Goal: Task Accomplishment & Management: Manage account settings

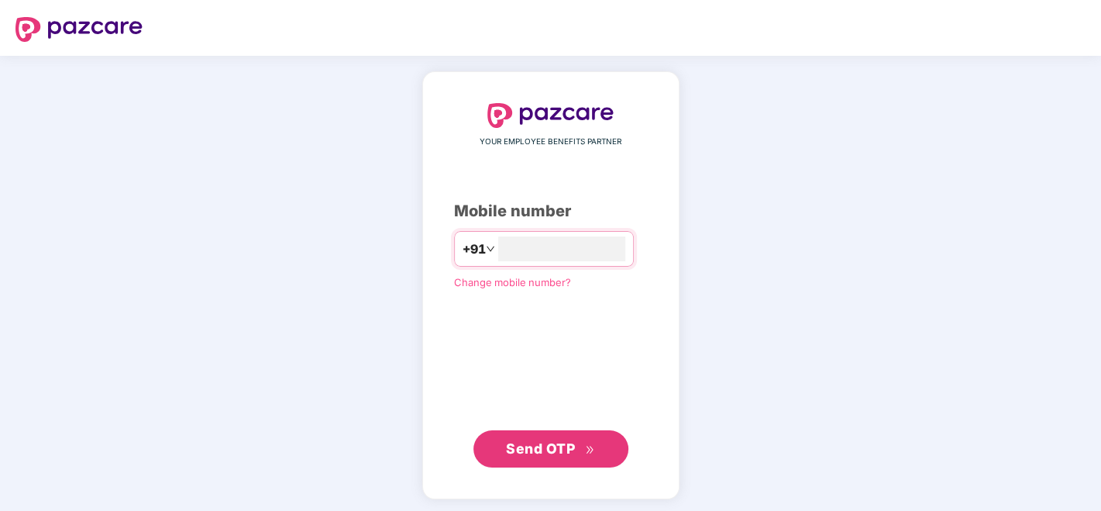
type input "**********"
click at [548, 450] on span "Send OTP" at bounding box center [540, 446] width 69 height 16
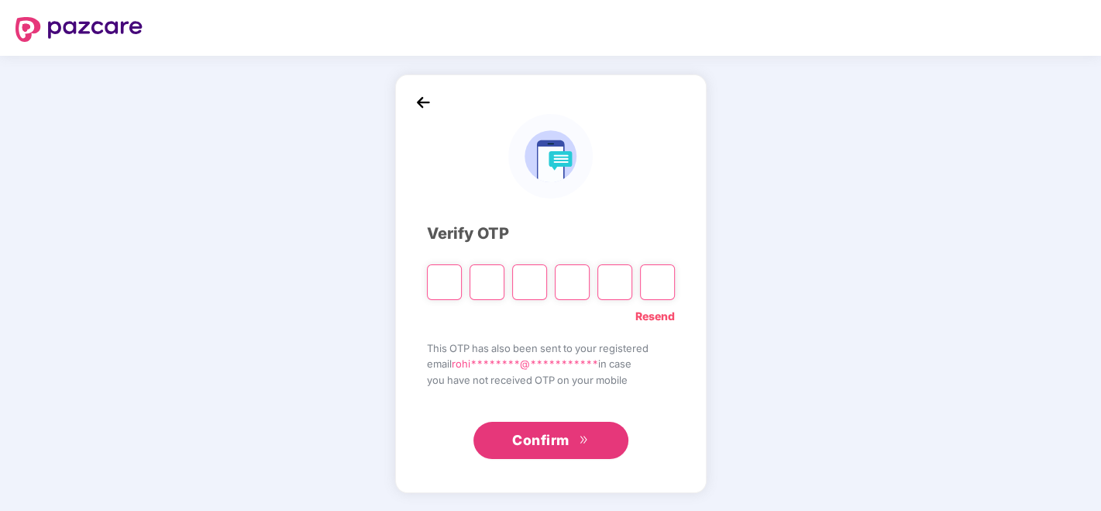
type input "*"
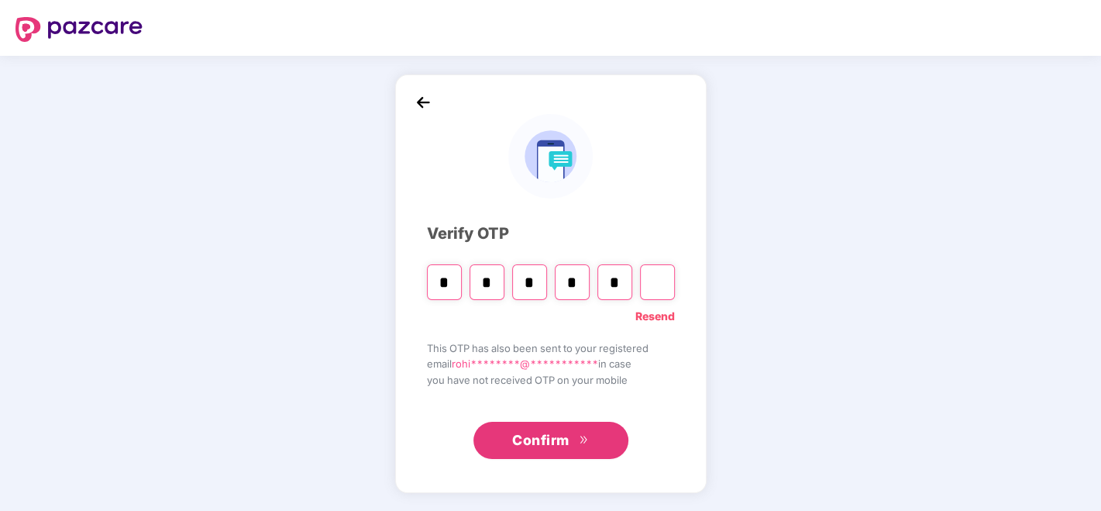
type input "*"
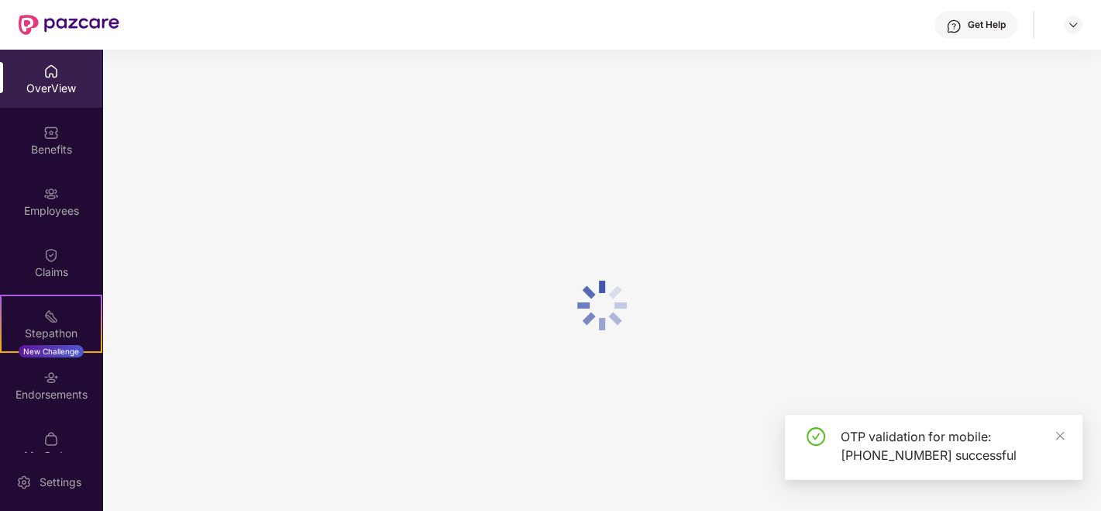
click at [1067, 435] on div "OTP validation for mobile: +917030903240 successful" at bounding box center [933, 446] width 297 height 65
click at [1064, 435] on icon "close" at bounding box center [1059, 435] width 11 height 11
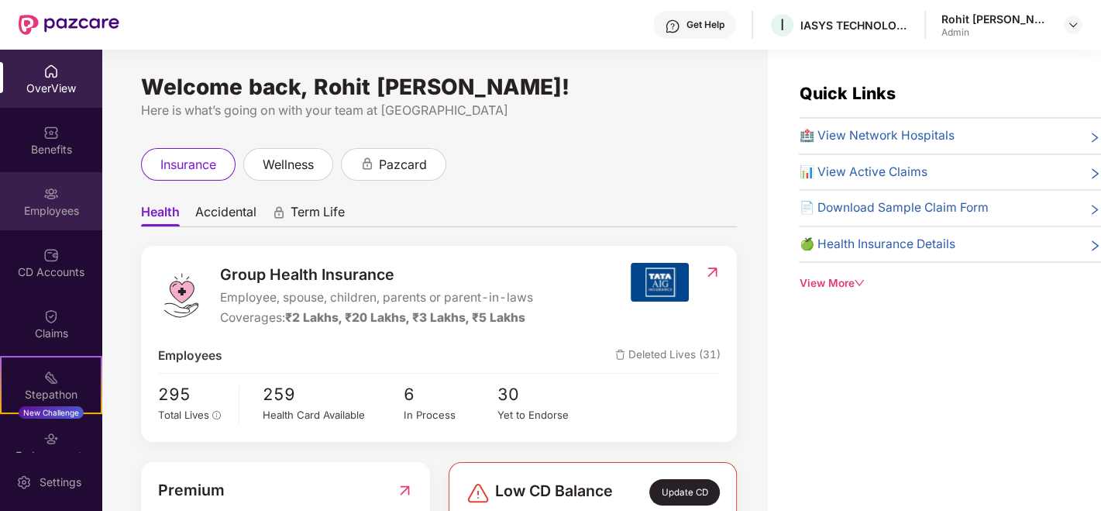
click at [41, 205] on div "Employees" at bounding box center [51, 210] width 102 height 15
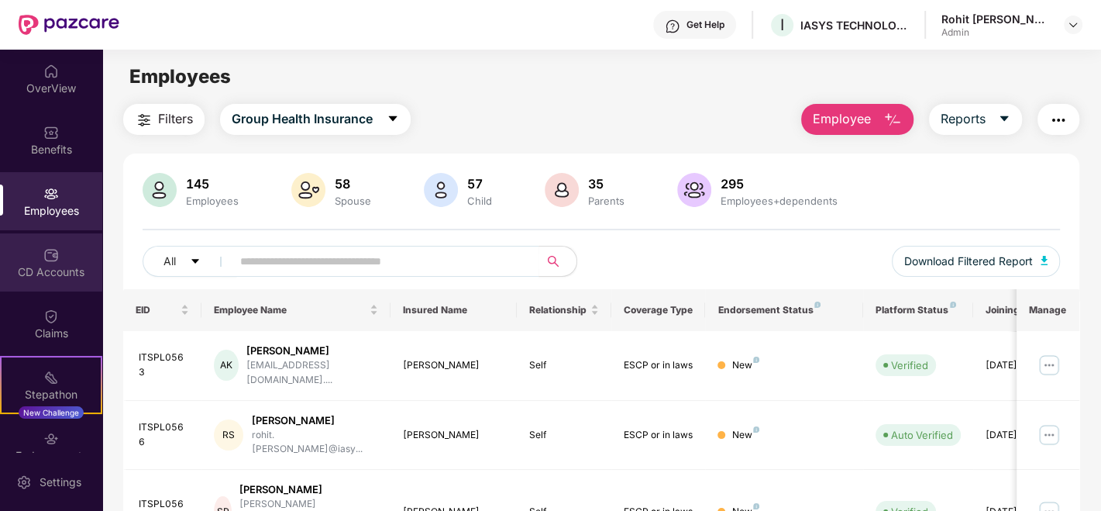
click at [57, 266] on div "CD Accounts" at bounding box center [51, 271] width 102 height 15
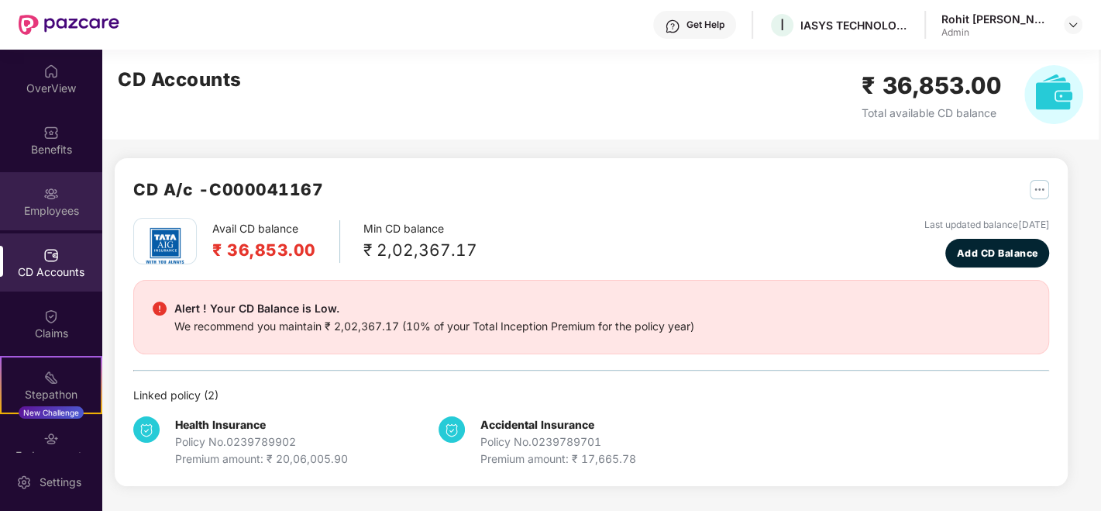
click at [45, 194] on img at bounding box center [50, 193] width 15 height 15
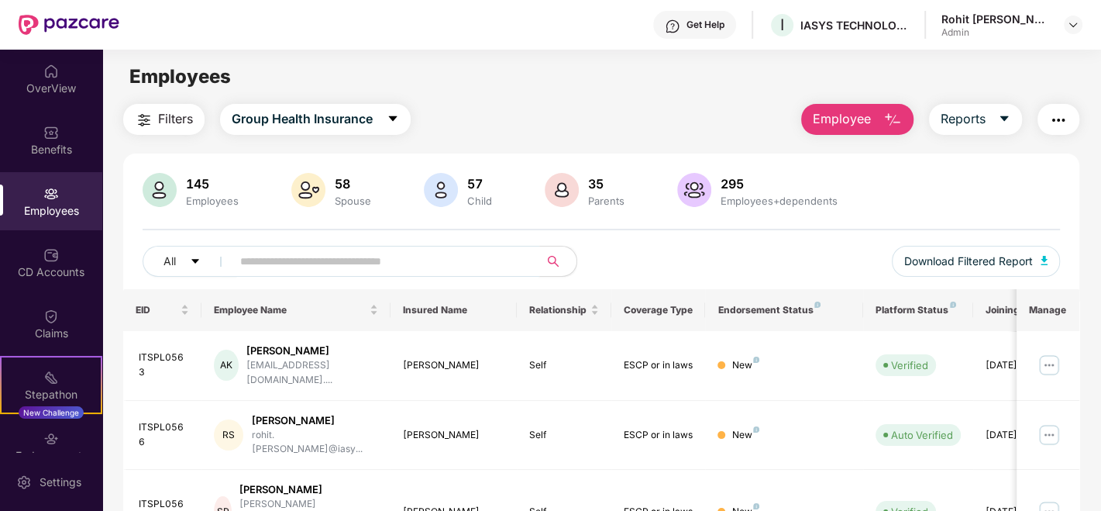
click at [252, 257] on input "text" at bounding box center [379, 260] width 278 height 23
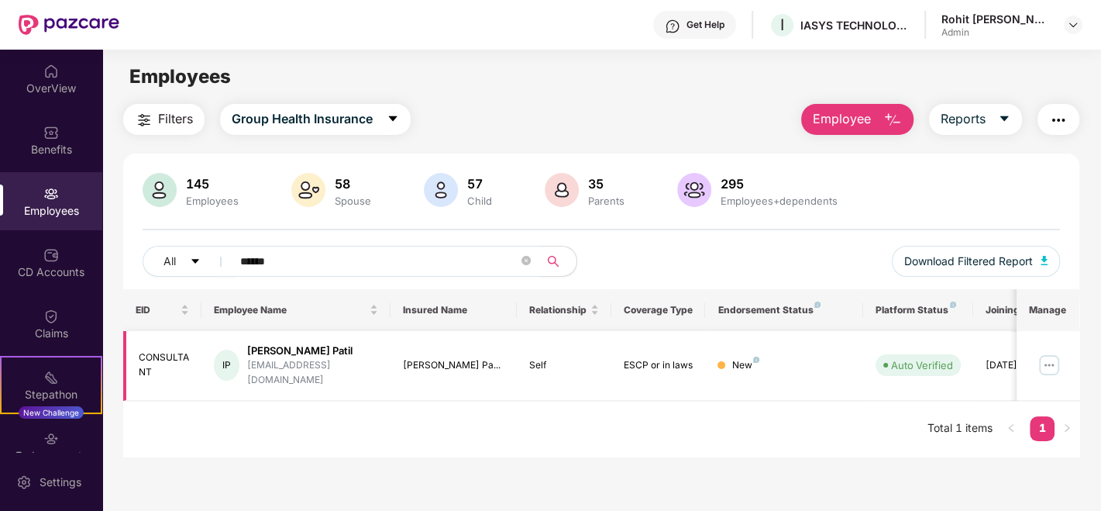
type input "******"
click at [1051, 361] on img at bounding box center [1049, 364] width 25 height 25
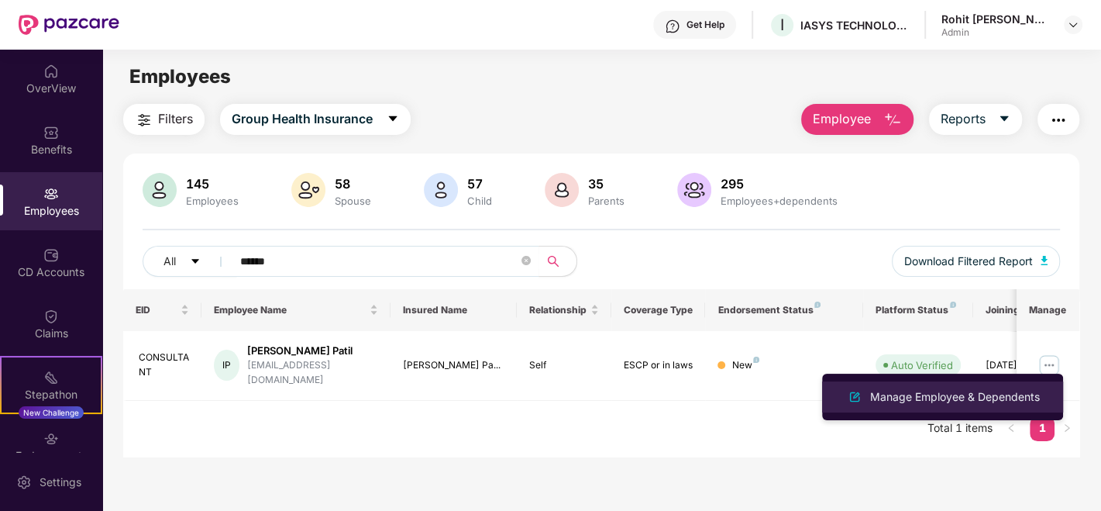
click at [982, 390] on div "Manage Employee & Dependents" at bounding box center [955, 396] width 176 height 17
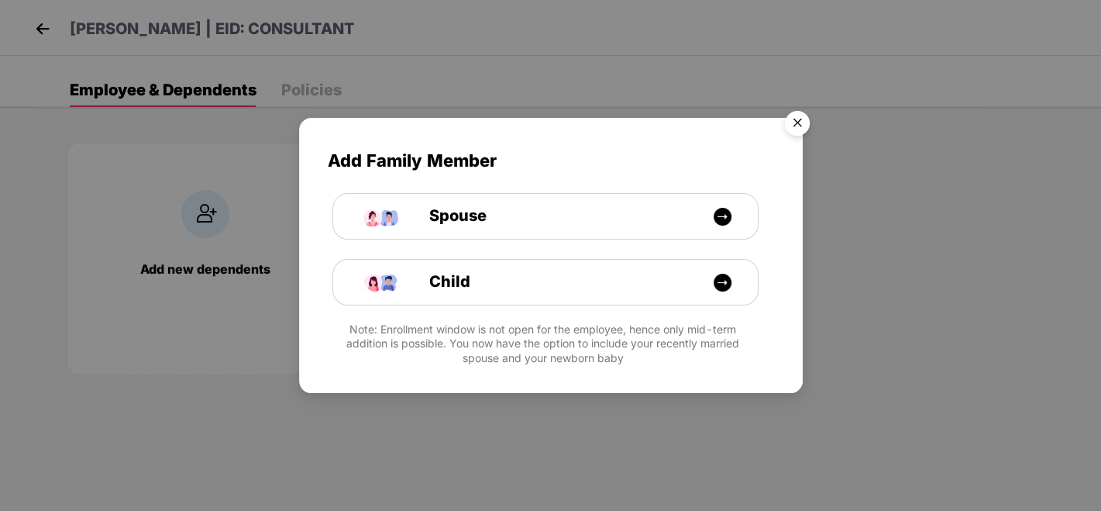
click at [786, 126] on img "Close" at bounding box center [796, 125] width 43 height 43
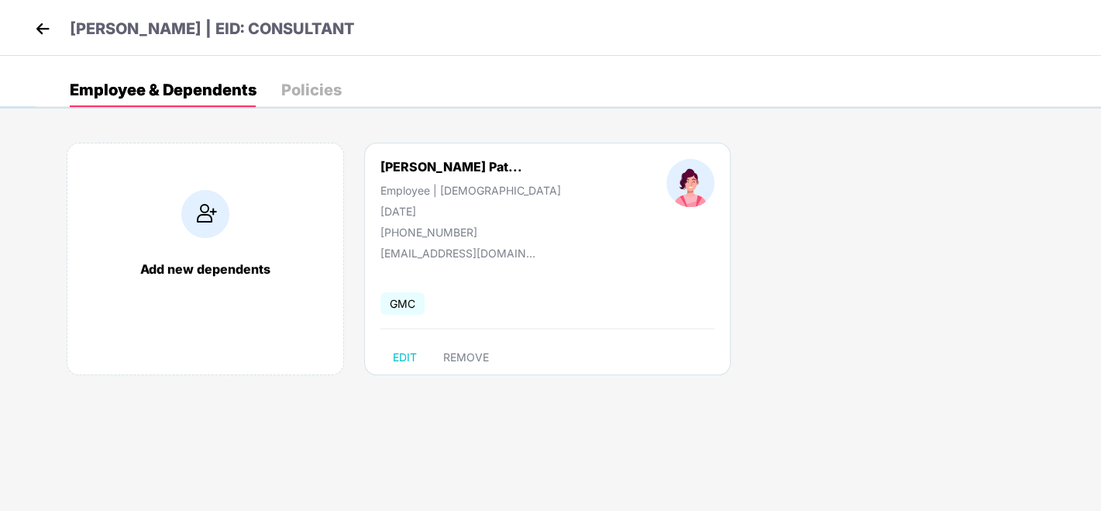
click at [311, 102] on div "Policies" at bounding box center [311, 90] width 60 height 34
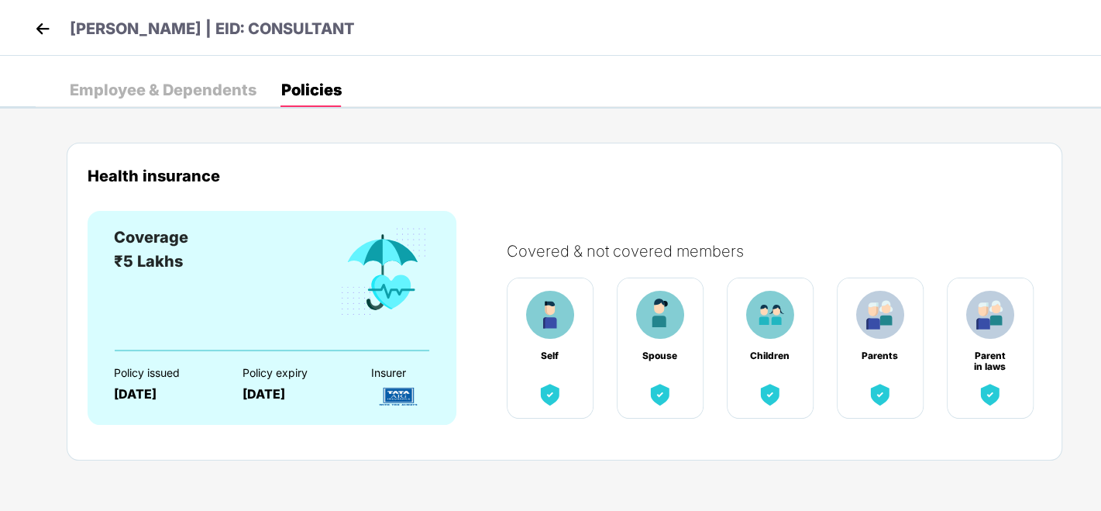
click at [140, 82] on div "Employee & Dependents" at bounding box center [163, 89] width 187 height 15
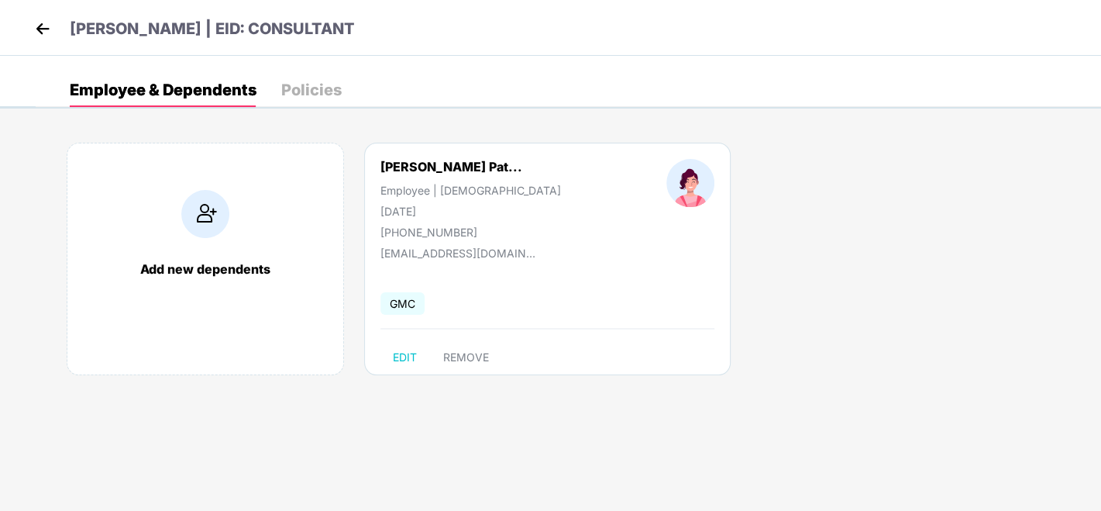
click at [55, 27] on header "Indira Rangarao Patil | EID: CONSULTANT" at bounding box center [193, 31] width 324 height 28
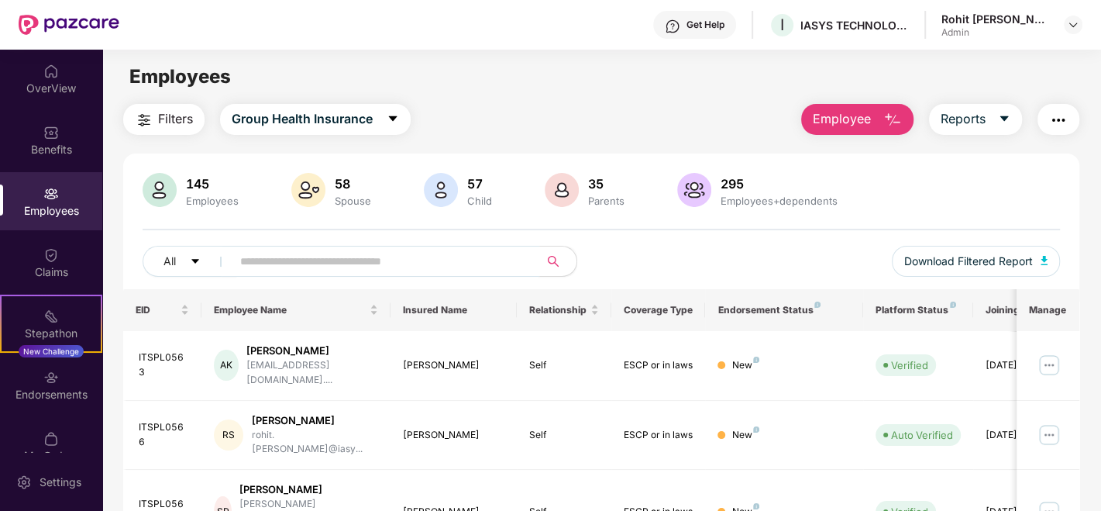
click at [259, 264] on input "text" at bounding box center [379, 260] width 278 height 23
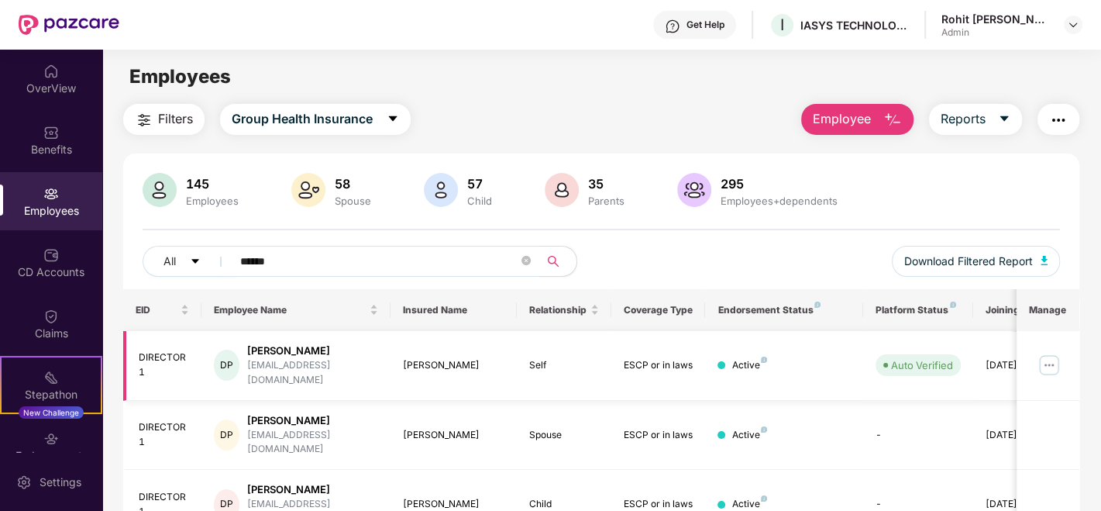
type input "******"
click at [1047, 357] on img at bounding box center [1049, 364] width 25 height 25
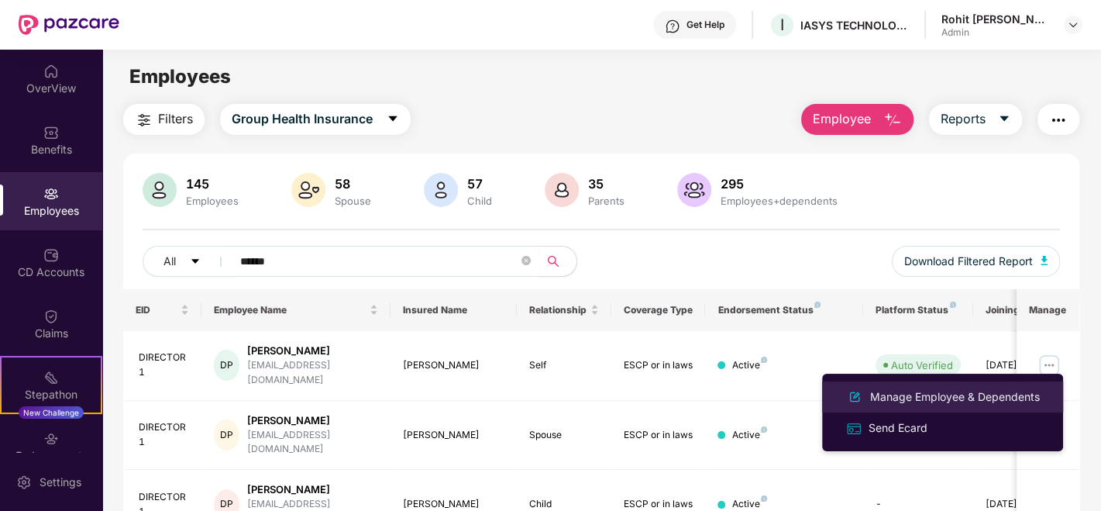
click at [958, 400] on div "Manage Employee & Dependents" at bounding box center [955, 396] width 176 height 17
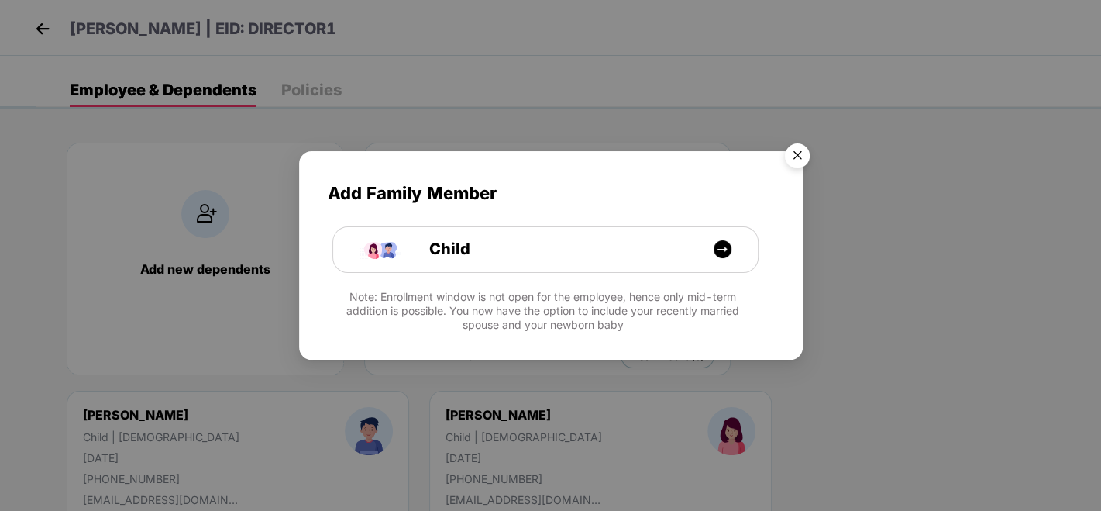
click at [799, 152] on img "Close" at bounding box center [796, 157] width 43 height 43
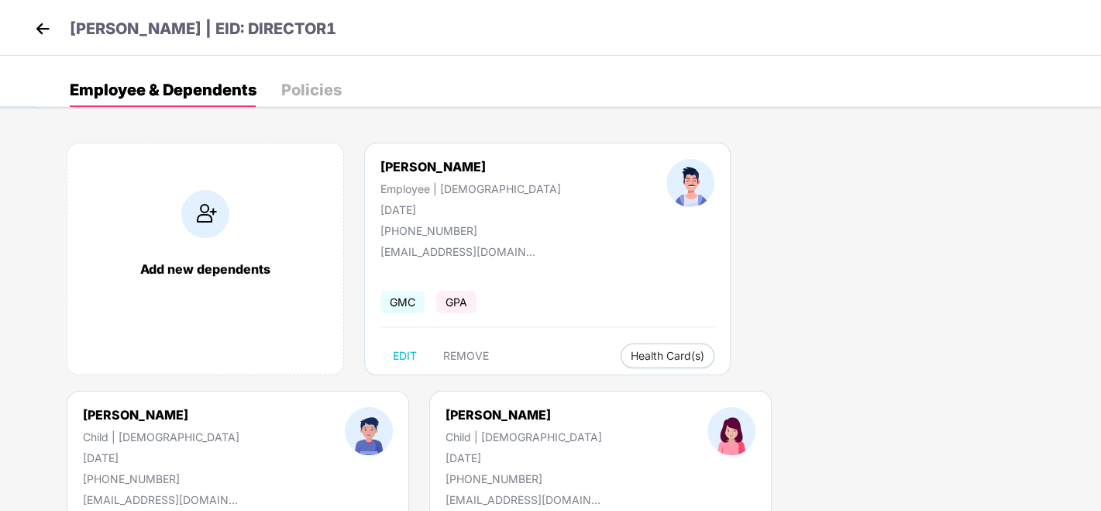
click at [29, 28] on div "Deepak Patil | EID: DIRECTOR1" at bounding box center [550, 28] width 1101 height 56
click at [47, 30] on img at bounding box center [42, 28] width 23 height 23
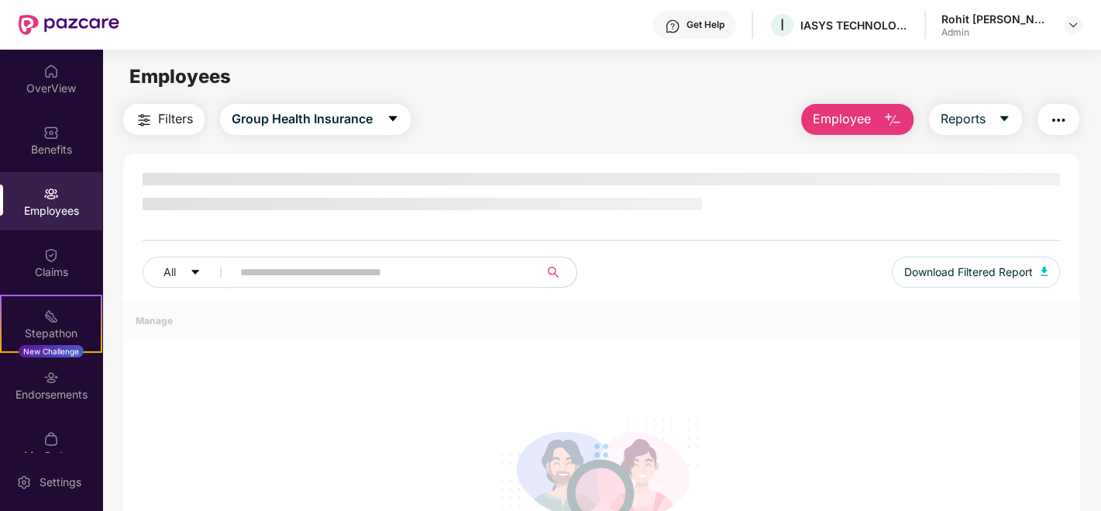
click at [346, 277] on div "All Download Filtered Report" at bounding box center [601, 277] width 917 height 43
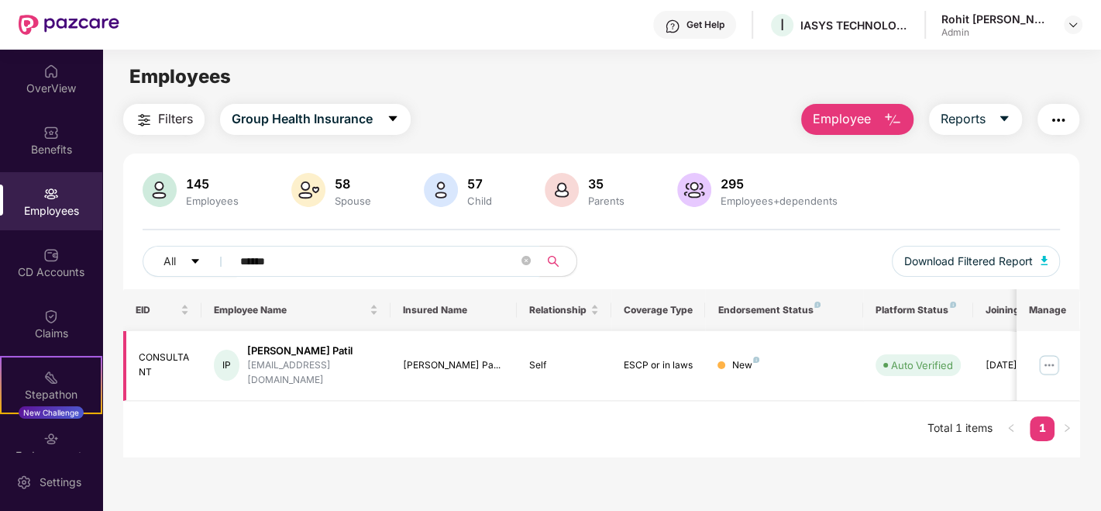
type input "******"
click at [1046, 357] on img at bounding box center [1049, 364] width 25 height 25
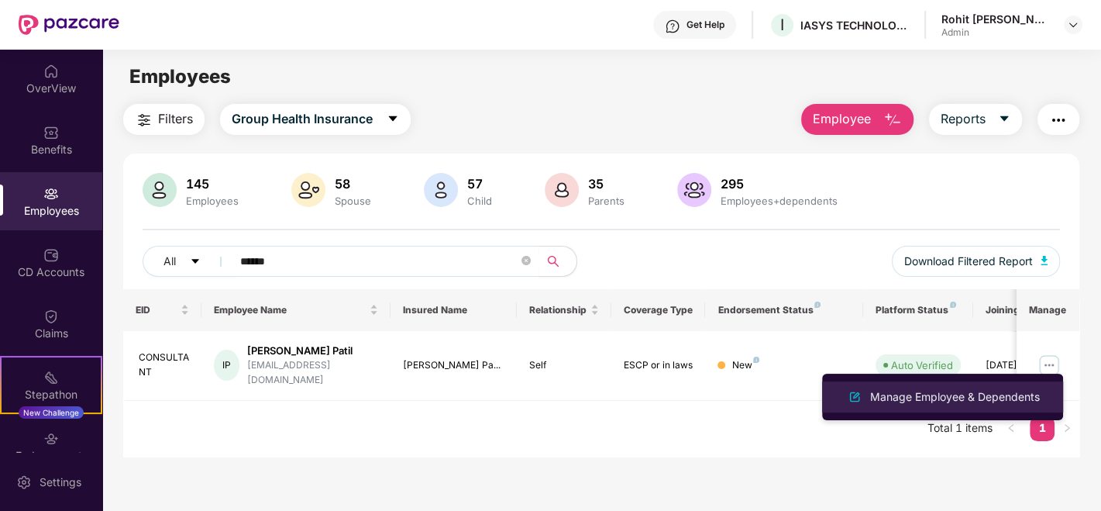
click at [931, 396] on div "Manage Employee & Dependents" at bounding box center [955, 396] width 176 height 17
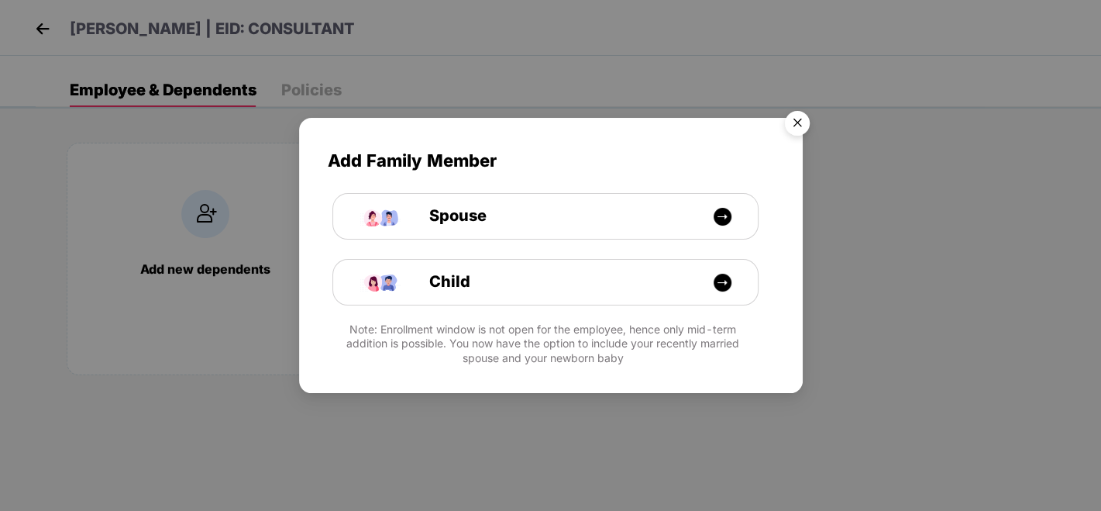
click at [788, 122] on img "Close" at bounding box center [796, 125] width 43 height 43
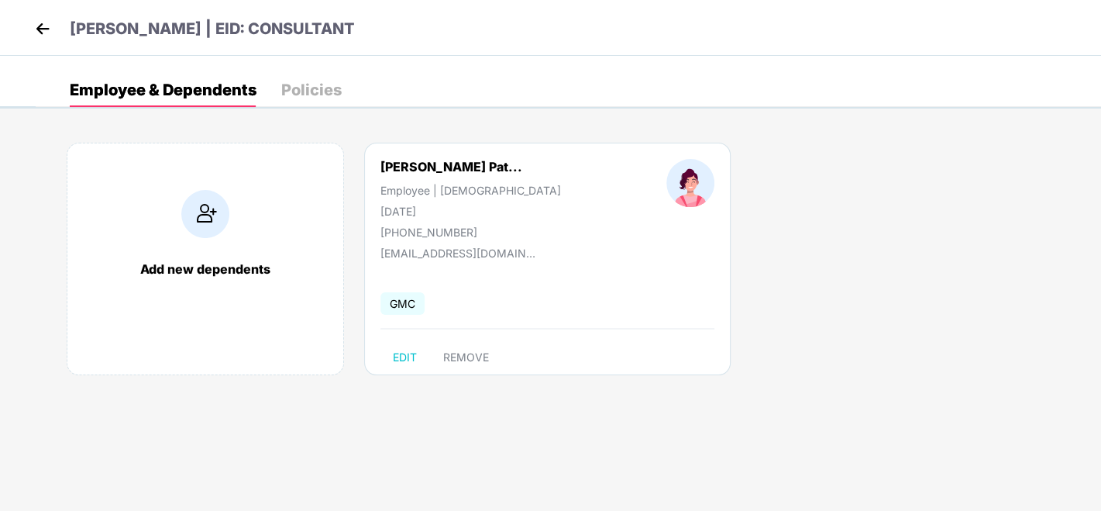
click at [546, 330] on div "Indira Rangarao Pat... Employee | Female 01 June 1948 +919767896514 indira@iasy…" at bounding box center [547, 259] width 366 height 232
click at [45, 29] on img at bounding box center [42, 28] width 23 height 23
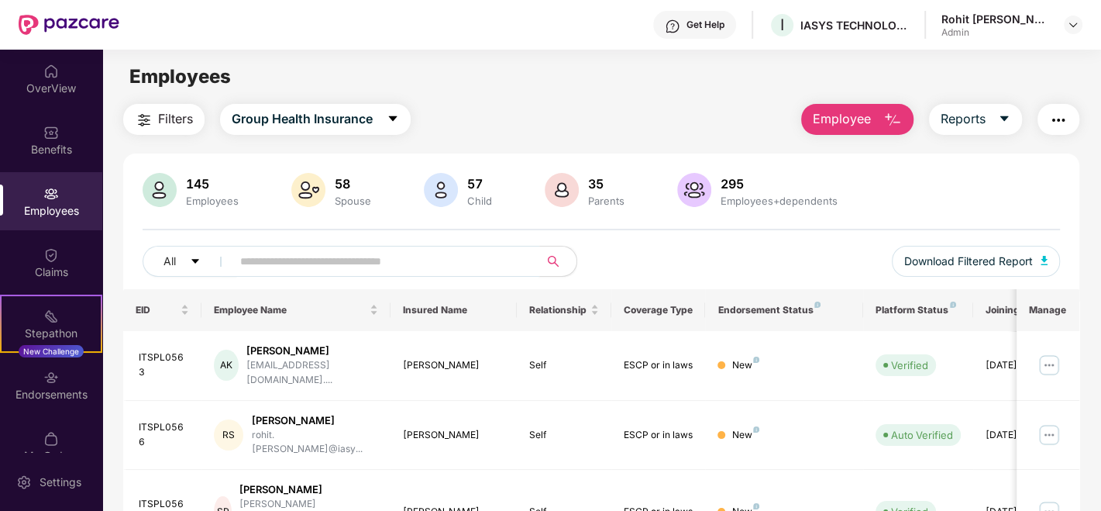
click at [279, 271] on input "text" at bounding box center [379, 260] width 278 height 23
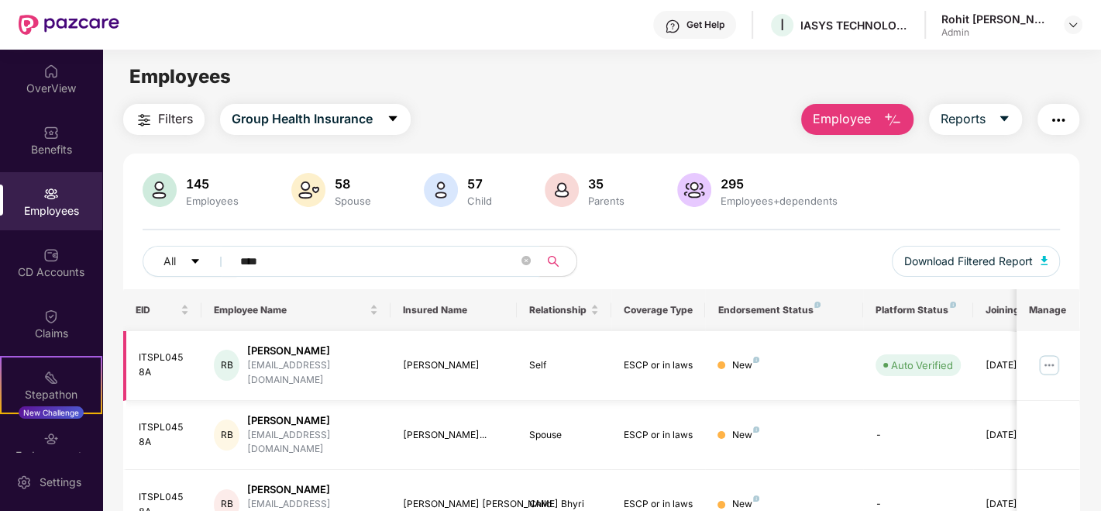
type input "****"
click at [1051, 358] on img at bounding box center [1049, 364] width 25 height 25
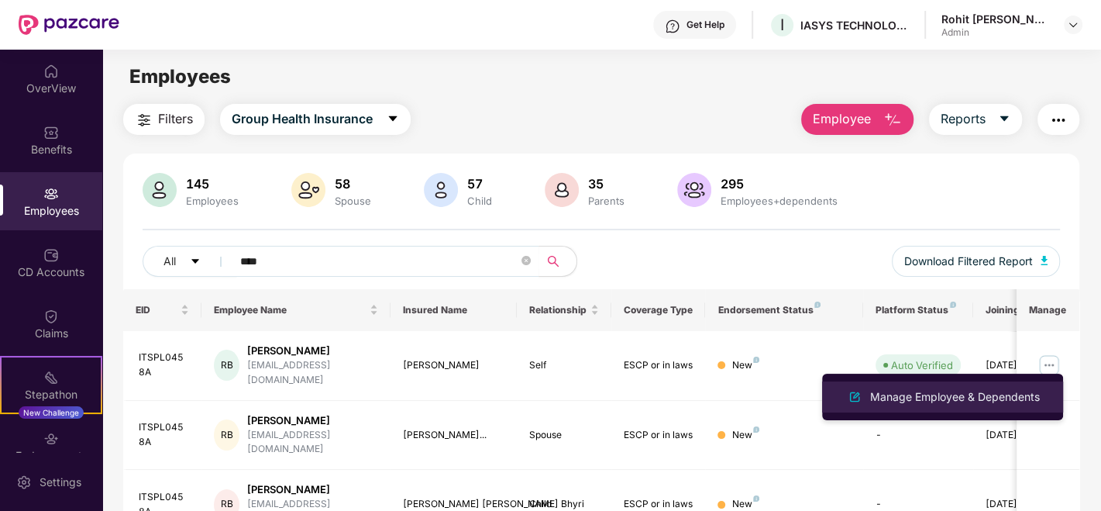
click at [962, 388] on div "Manage Employee & Dependents" at bounding box center [955, 396] width 176 height 17
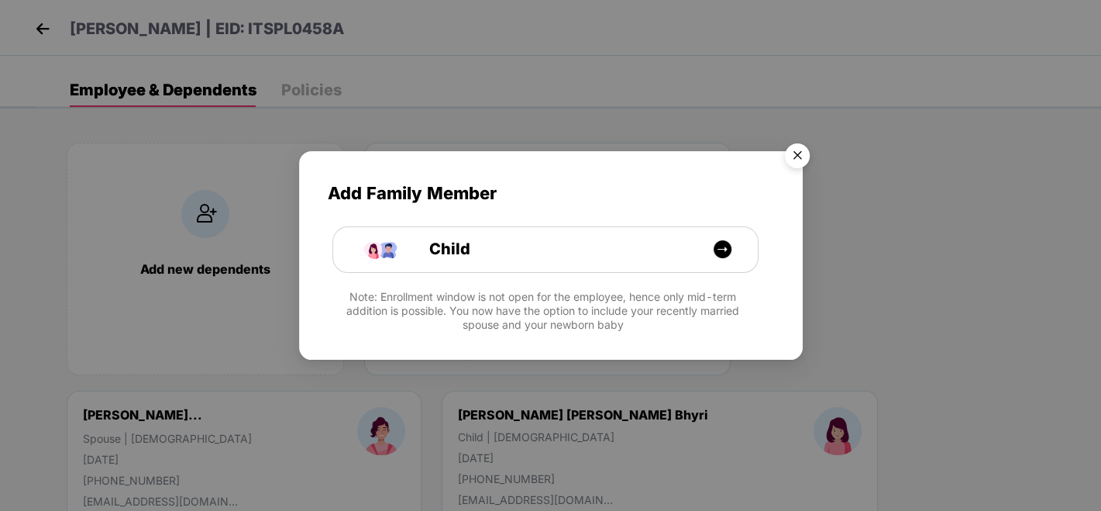
click at [795, 164] on img "Close" at bounding box center [796, 157] width 43 height 43
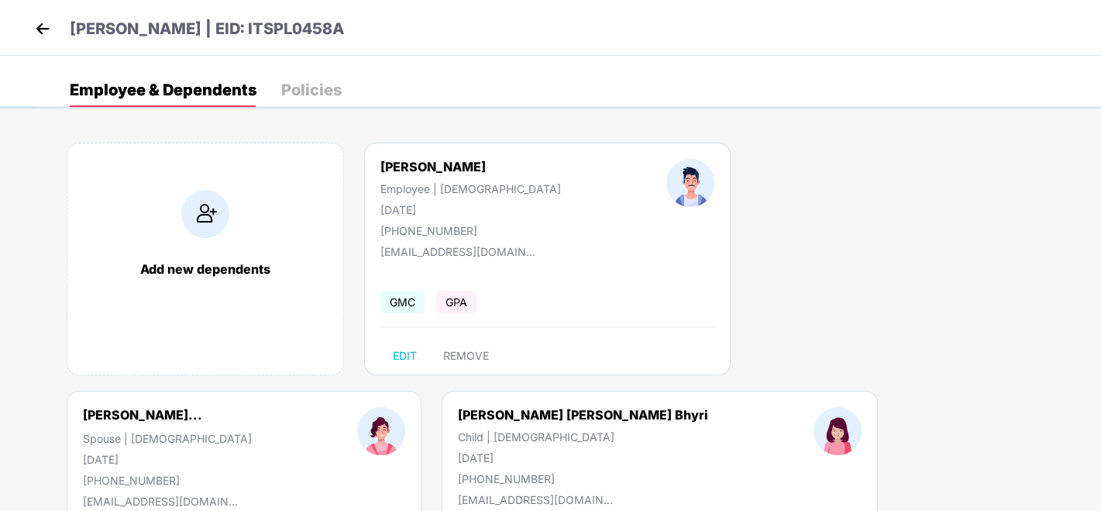
click at [28, 26] on div "Ravi Bhyri | EID: ITSPL0458A" at bounding box center [550, 28] width 1101 height 56
click at [38, 26] on img at bounding box center [42, 28] width 23 height 23
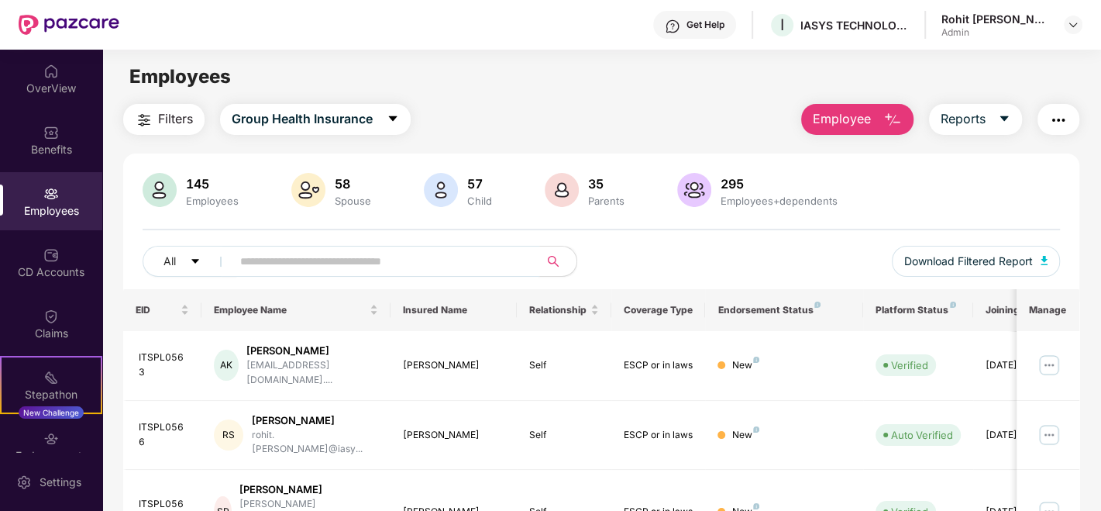
click at [307, 250] on input "text" at bounding box center [379, 260] width 278 height 23
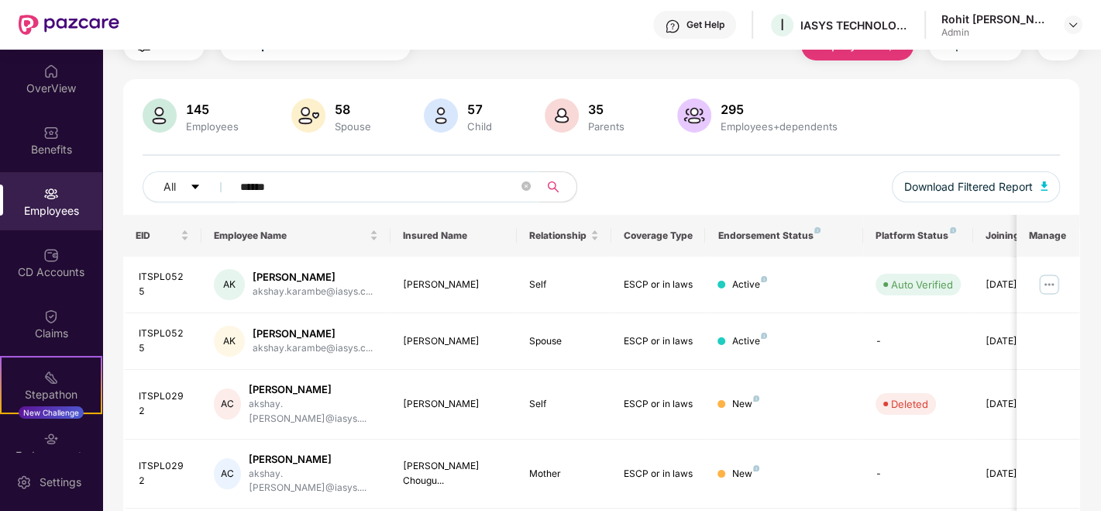
scroll to position [172, 0]
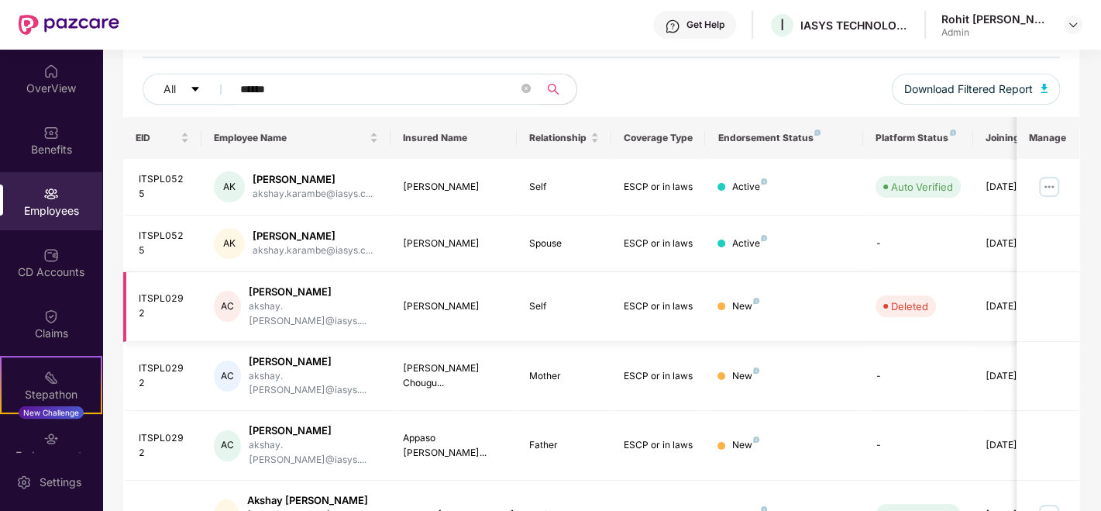
type input "******"
